Goal: Task Accomplishment & Management: Manage account settings

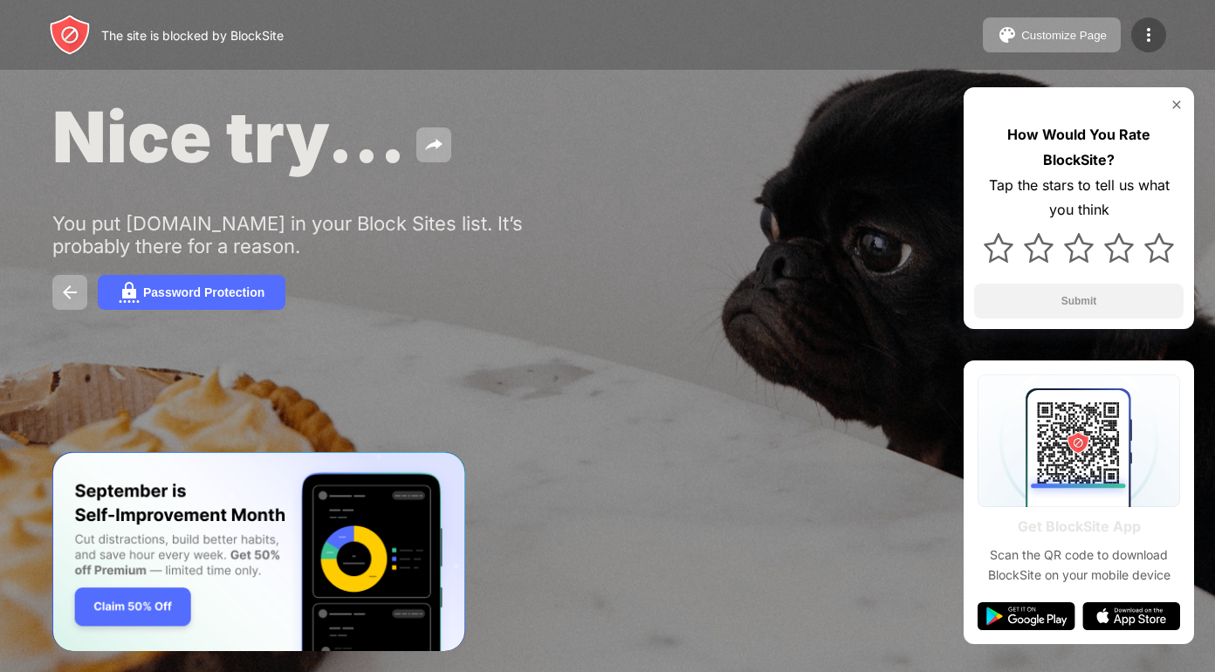
click at [1142, 36] on img at bounding box center [1149, 34] width 21 height 21
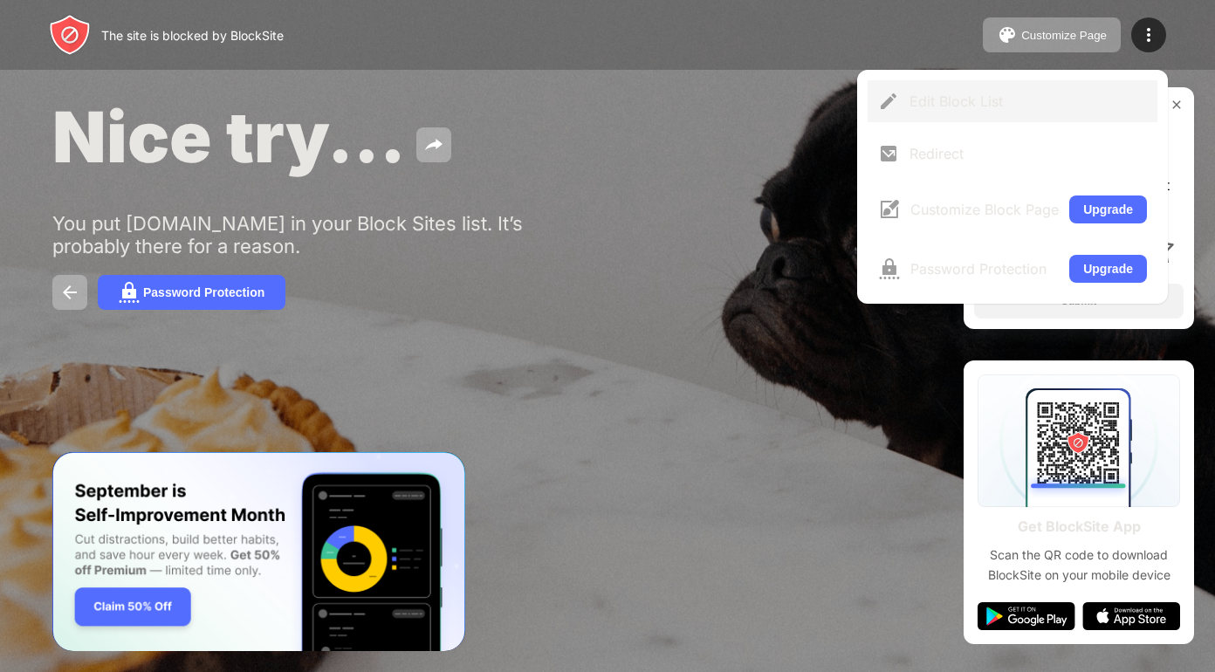
click at [1029, 100] on div "Edit Block List" at bounding box center [1029, 101] width 238 height 17
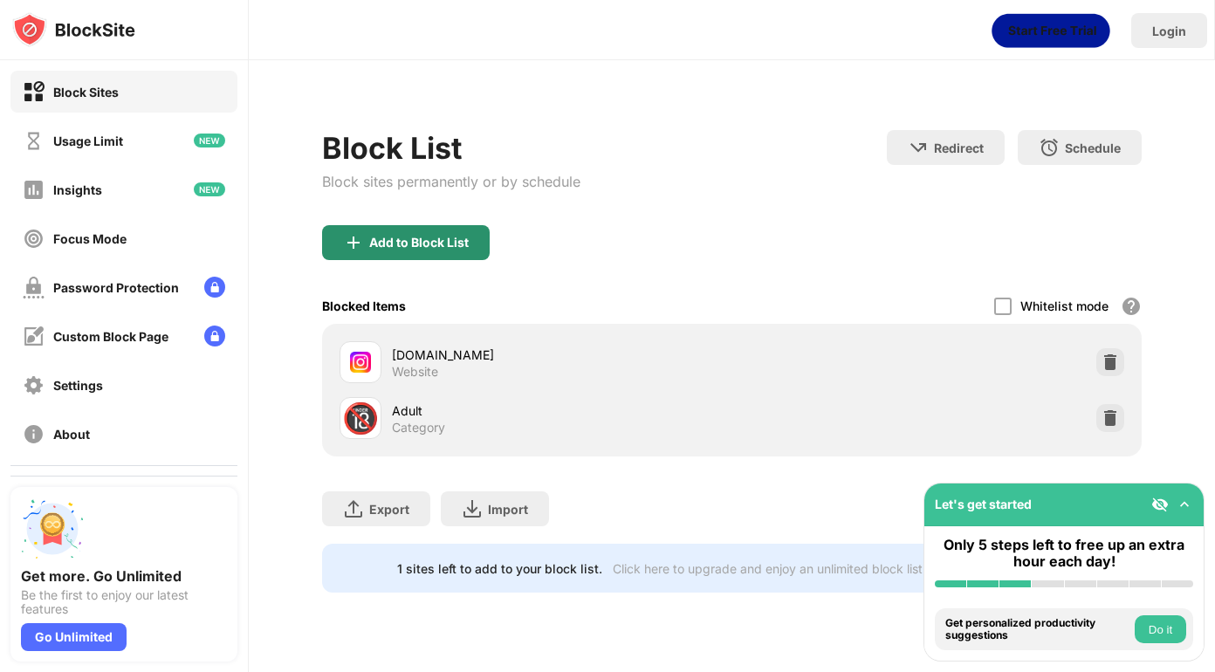
click at [453, 250] on div "Add to Block List" at bounding box center [406, 242] width 168 height 35
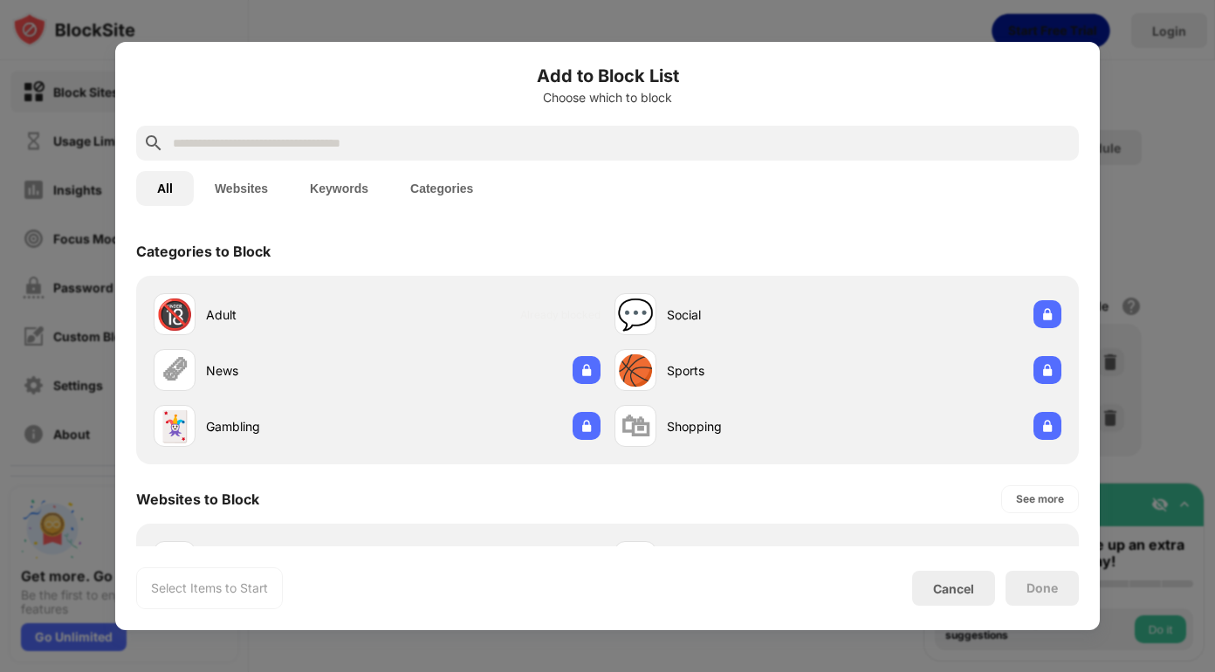
click at [469, 155] on div at bounding box center [607, 143] width 943 height 35
click at [478, 137] on input "text" at bounding box center [621, 143] width 901 height 21
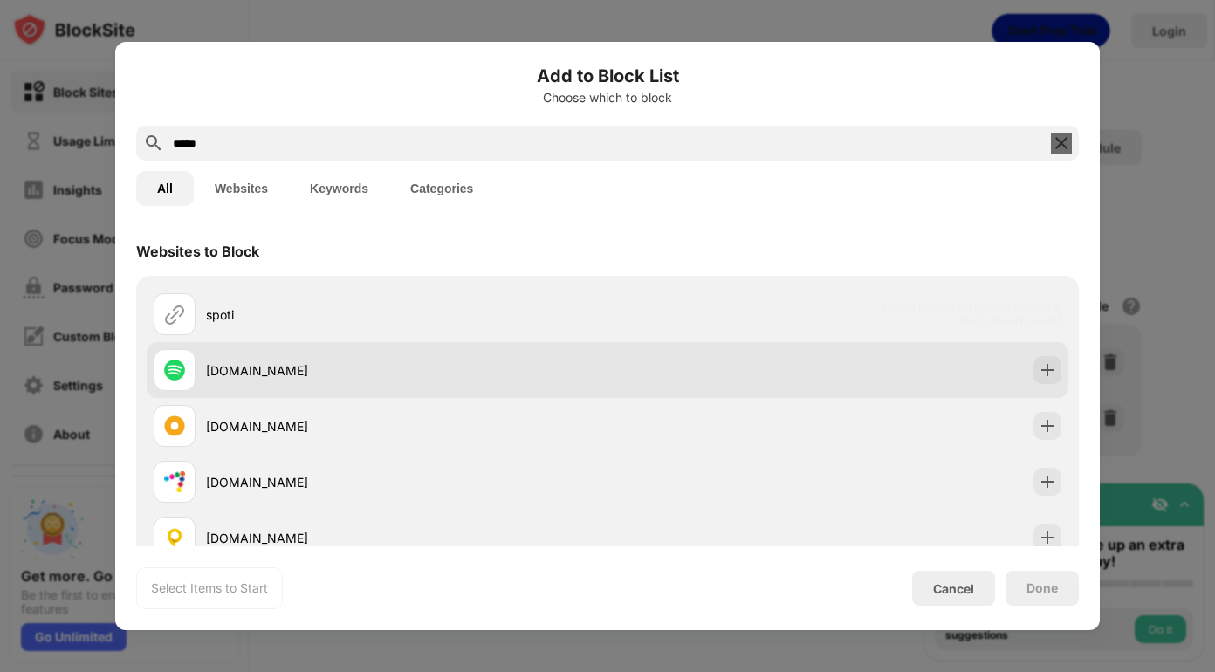
type input "*****"
click at [288, 366] on div "[DOMAIN_NAME]" at bounding box center [407, 370] width 402 height 18
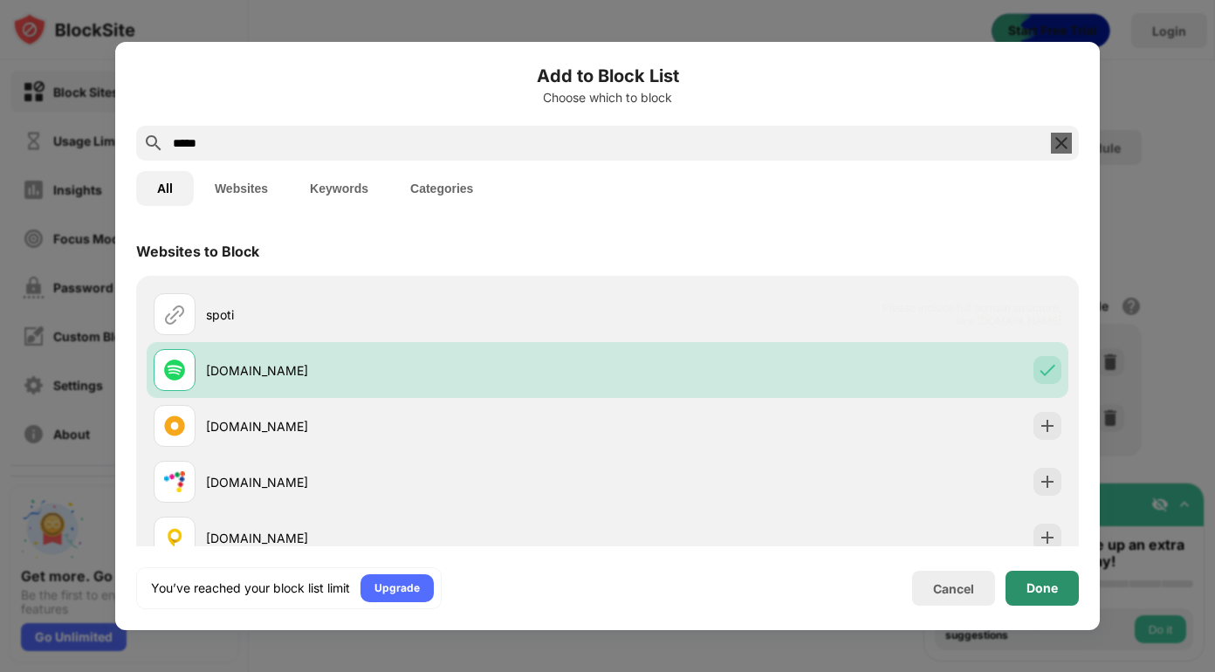
click at [1055, 585] on div "Done" at bounding box center [1042, 589] width 31 height 14
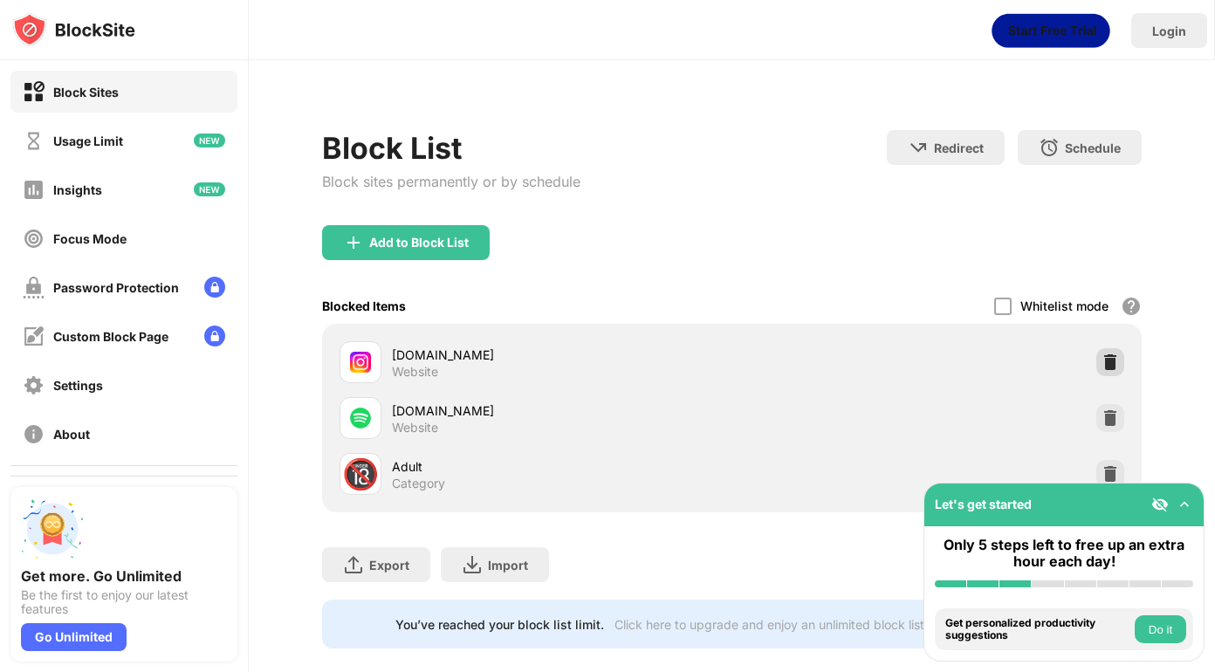
click at [1108, 361] on div at bounding box center [1111, 362] width 28 height 28
